Goal: Navigation & Orientation: Find specific page/section

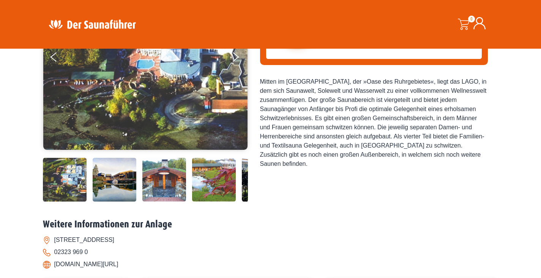
scroll to position [144, 0]
click at [53, 183] on img at bounding box center [65, 180] width 44 height 44
click at [63, 188] on img at bounding box center [65, 180] width 44 height 44
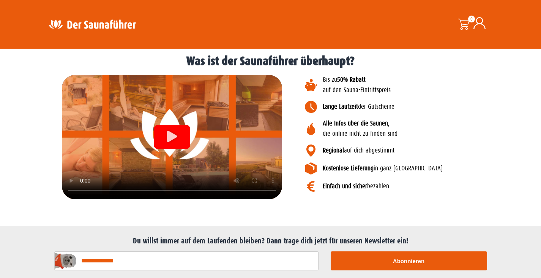
scroll to position [873, 0]
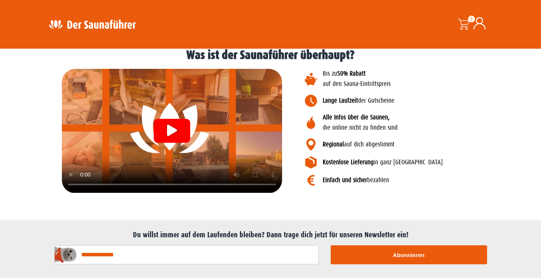
click at [179, 125] on div "Video abspielen" at bounding box center [172, 131] width 36 height 24
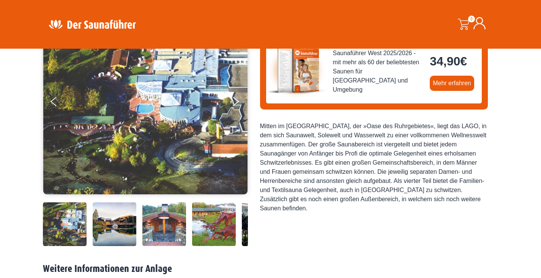
scroll to position [99, 0]
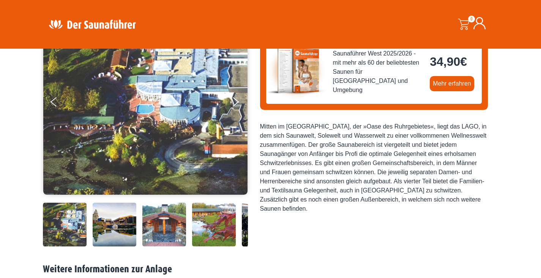
click at [115, 221] on img at bounding box center [115, 224] width 44 height 44
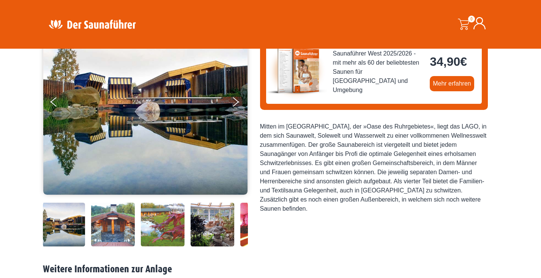
click at [120, 219] on img at bounding box center [113, 224] width 44 height 44
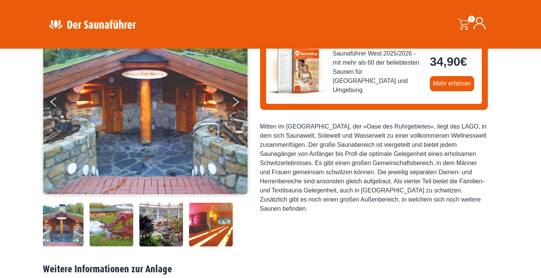
click at [120, 219] on img at bounding box center [112, 224] width 44 height 44
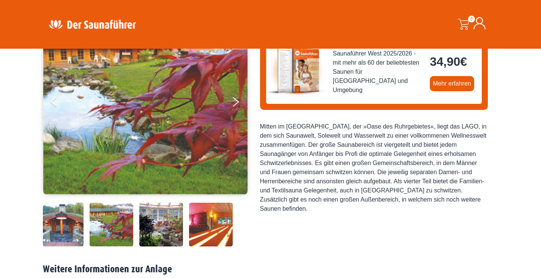
click at [120, 219] on img at bounding box center [112, 224] width 44 height 44
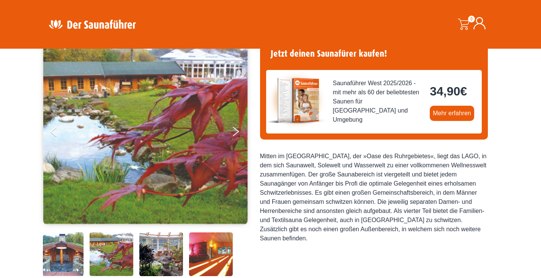
scroll to position [68, 0]
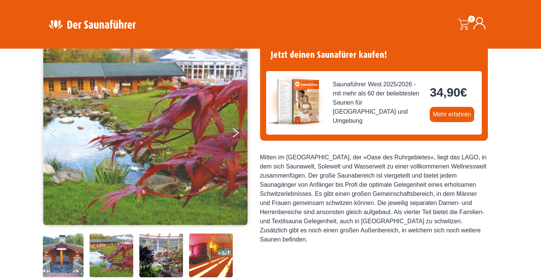
click at [109, 262] on img at bounding box center [112, 255] width 44 height 44
click at [154, 263] on img at bounding box center [161, 255] width 44 height 44
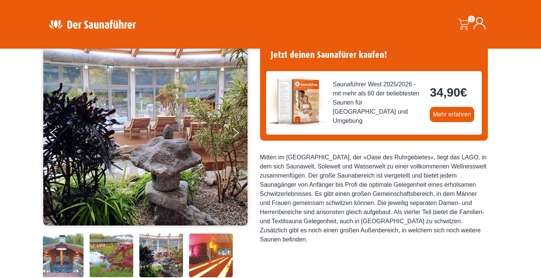
click at [224, 260] on img at bounding box center [211, 255] width 44 height 44
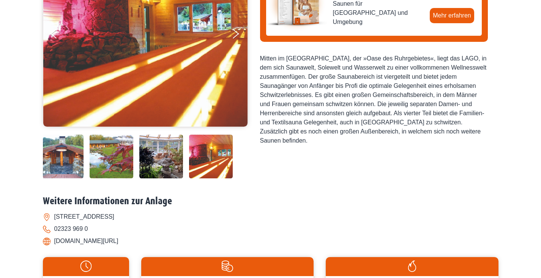
scroll to position [0, 0]
